Goal: Navigation & Orientation: Understand site structure

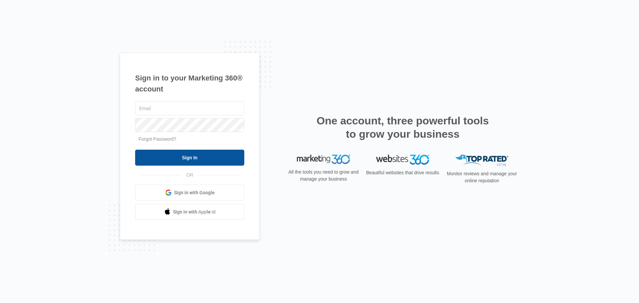
type input "[EMAIL_ADDRESS][DOMAIN_NAME]"
click at [191, 157] on input "Sign In" at bounding box center [189, 158] width 109 height 16
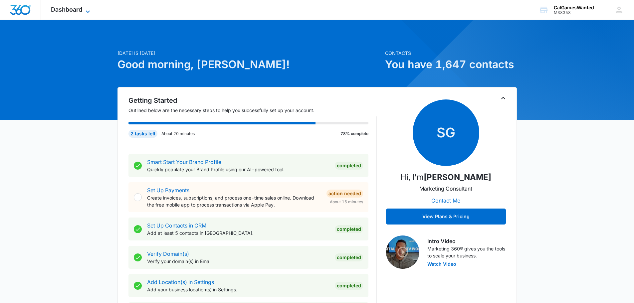
click at [88, 12] on icon at bounding box center [88, 11] width 4 height 2
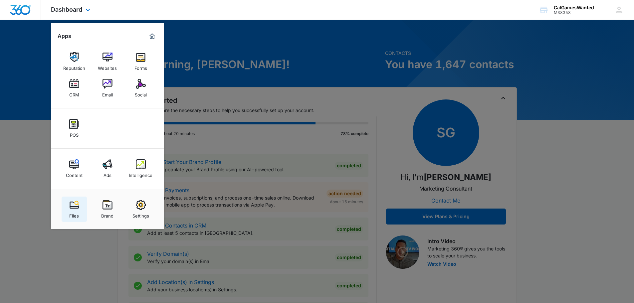
click at [75, 205] on img at bounding box center [74, 205] width 10 height 10
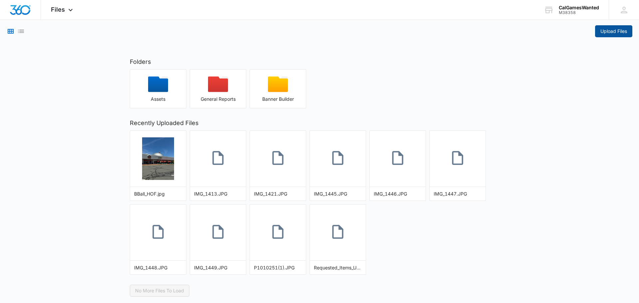
click at [610, 31] on span "Upload Files" at bounding box center [613, 31] width 27 height 7
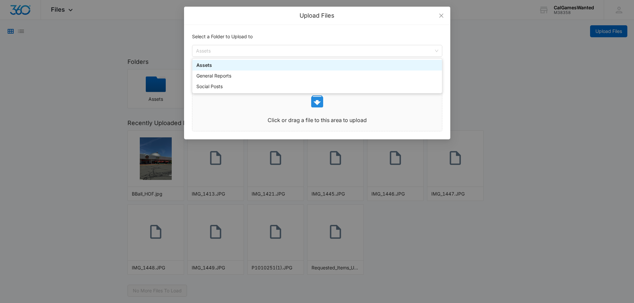
drag, startPoint x: 246, startPoint y: 49, endPoint x: 564, endPoint y: 184, distance: 345.7
click at [564, 184] on div "Upload Files Select a Folder to Upload to Assets assets reports Assets General …" at bounding box center [317, 151] width 634 height 303
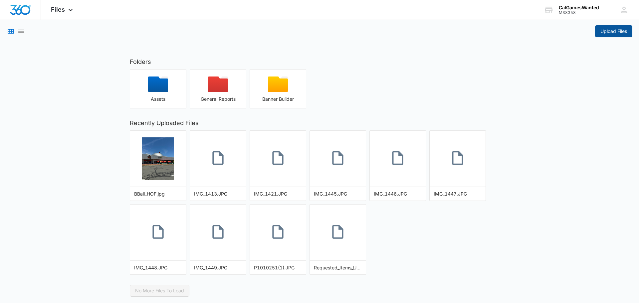
click at [611, 32] on span "Upload Files" at bounding box center [613, 31] width 27 height 7
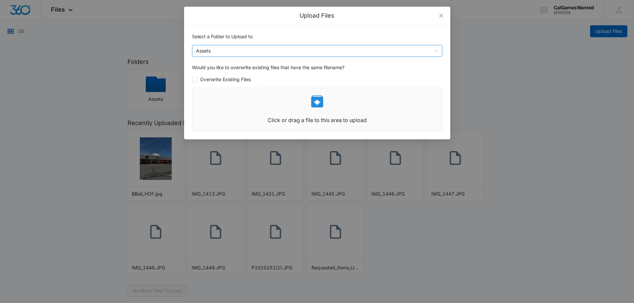
drag, startPoint x: 227, startPoint y: 47, endPoint x: 215, endPoint y: 50, distance: 12.6
drag, startPoint x: 215, startPoint y: 50, endPoint x: 442, endPoint y: 15, distance: 230.3
click at [442, 15] on icon "close" at bounding box center [441, 16] width 4 height 4
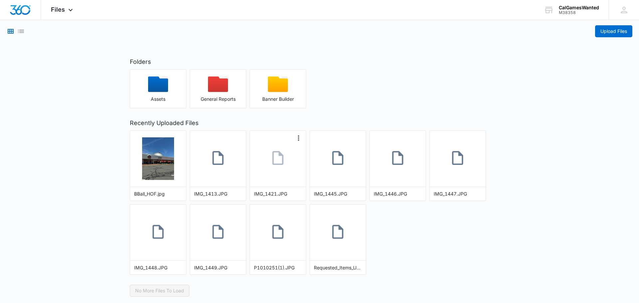
click at [281, 162] on icon at bounding box center [278, 158] width 17 height 17
click at [68, 10] on icon at bounding box center [71, 12] width 8 height 8
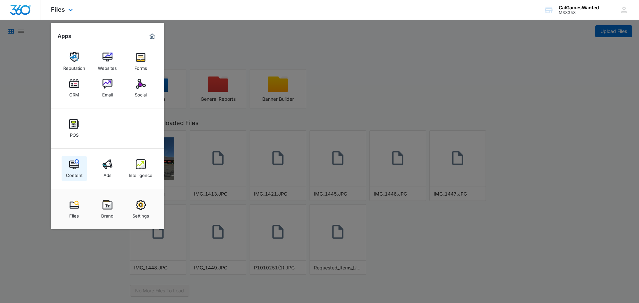
click at [74, 164] on img at bounding box center [74, 164] width 10 height 10
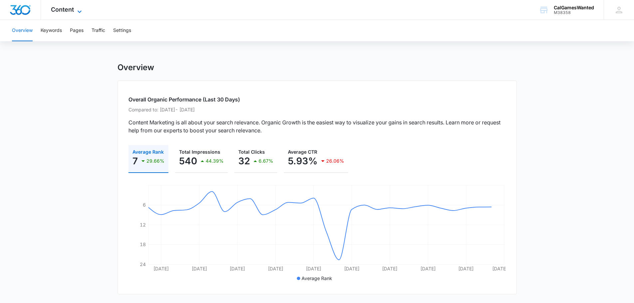
click at [81, 11] on icon at bounding box center [80, 12] width 8 height 8
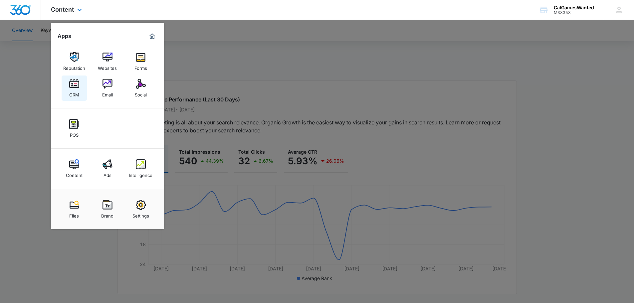
click at [76, 83] on img at bounding box center [74, 84] width 10 height 10
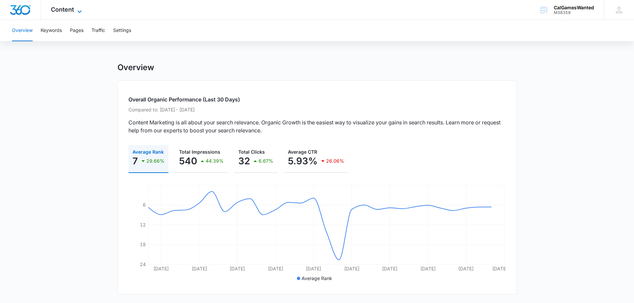
click at [79, 11] on icon at bounding box center [80, 12] width 8 height 8
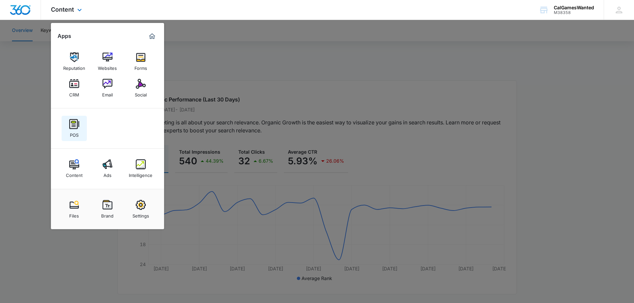
click at [75, 124] on img at bounding box center [74, 124] width 10 height 10
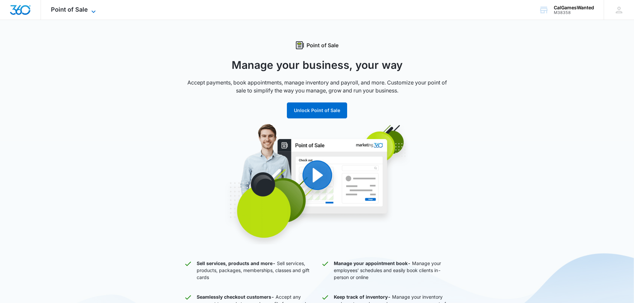
click at [94, 11] on icon at bounding box center [94, 11] width 4 height 2
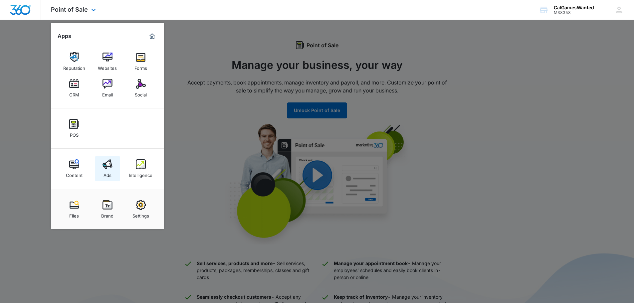
click at [108, 167] on img at bounding box center [108, 164] width 10 height 10
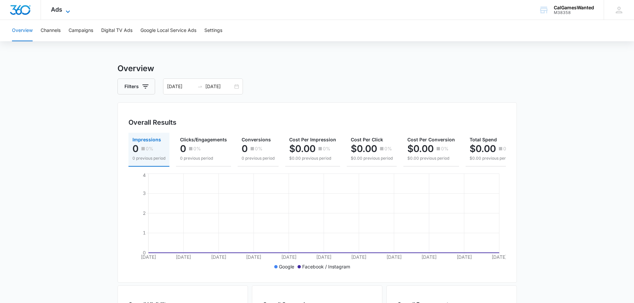
click at [68, 11] on icon at bounding box center [68, 12] width 8 height 8
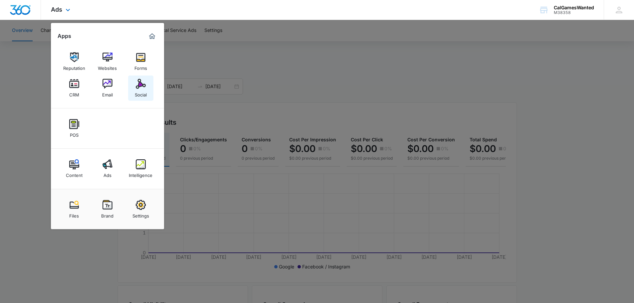
click at [140, 82] on img at bounding box center [141, 84] width 10 height 10
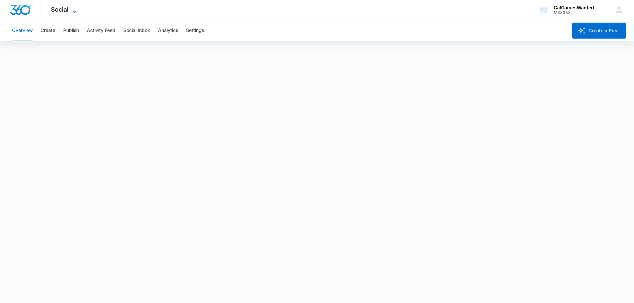
click at [72, 9] on icon at bounding box center [74, 12] width 8 height 8
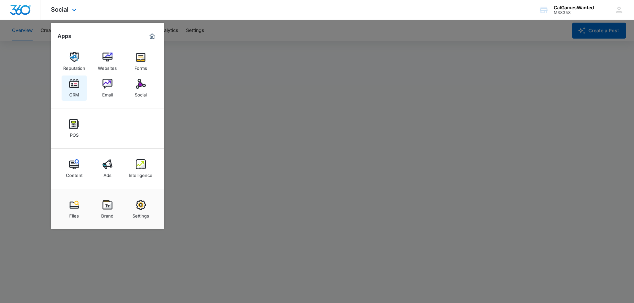
click at [76, 88] on img at bounding box center [74, 84] width 10 height 10
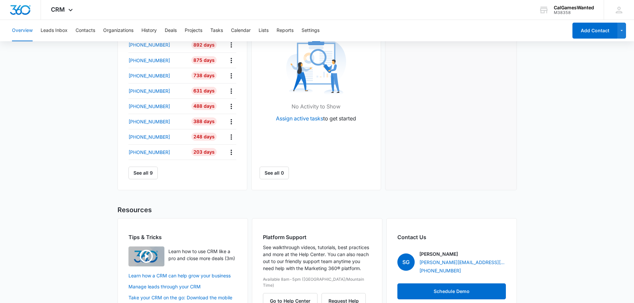
scroll to position [257, 0]
